Goal: Task Accomplishment & Management: Use online tool/utility

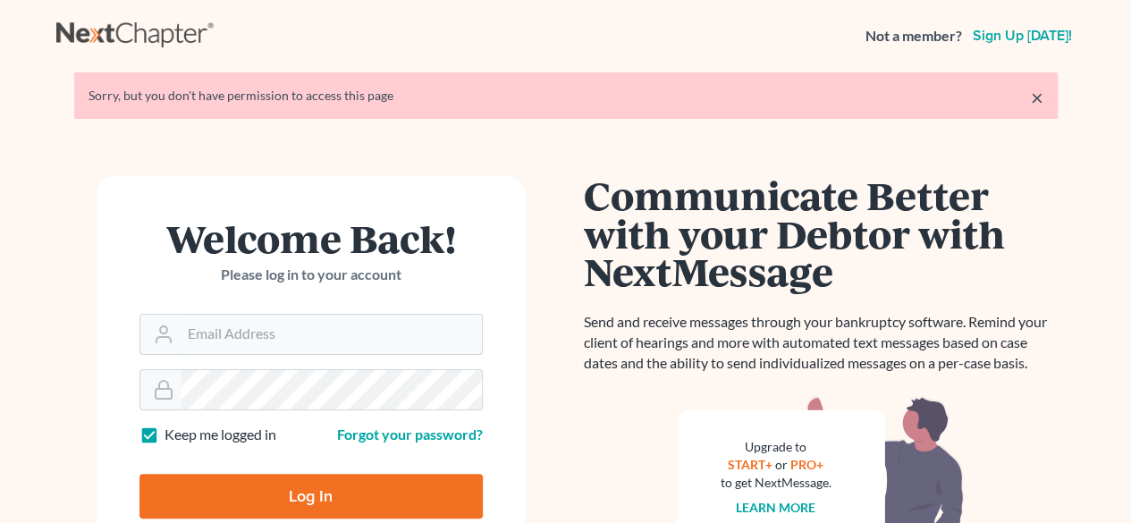
type input "[EMAIL_ADDRESS][DOMAIN_NAME]"
drag, startPoint x: 0, startPoint y: 0, endPoint x: 320, endPoint y: 494, distance: 588.8
click at [320, 494] on input "Log In" at bounding box center [310, 496] width 343 height 45
type input "Thinking..."
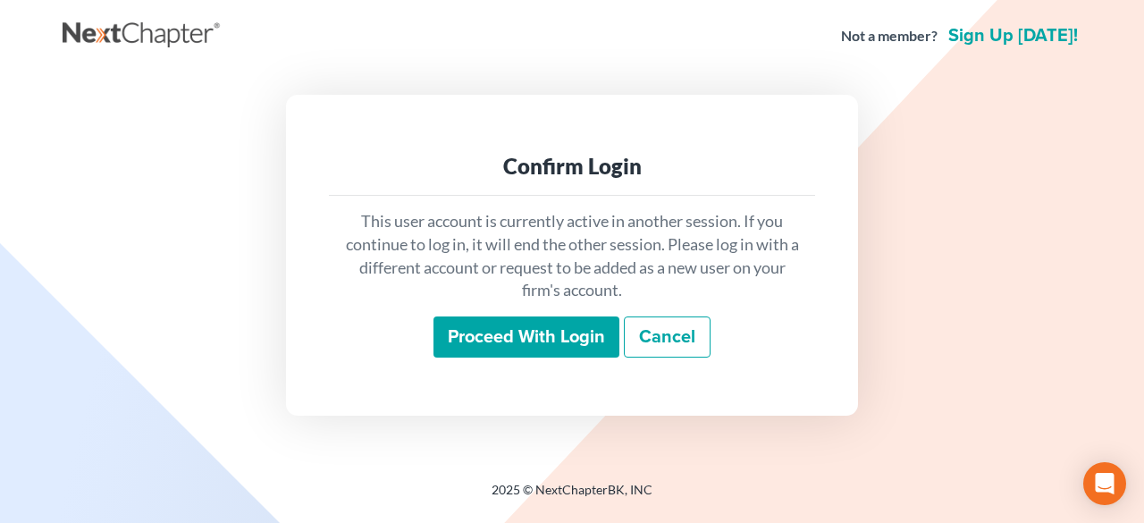
click at [560, 333] on input "Proceed with login" at bounding box center [527, 336] width 186 height 41
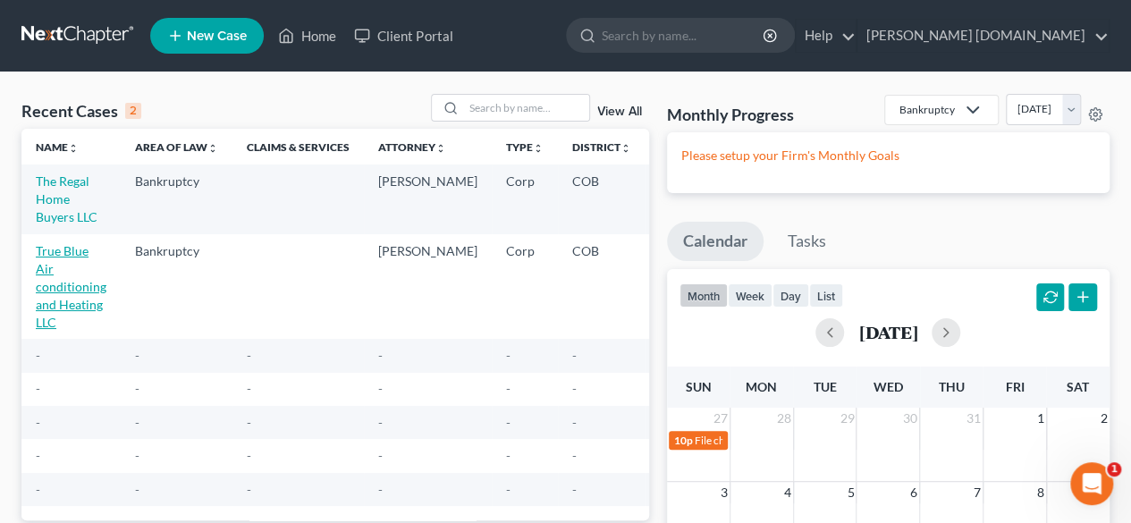
click at [56, 283] on link "True Blue Air conditioning and Heating LLC" at bounding box center [71, 286] width 71 height 87
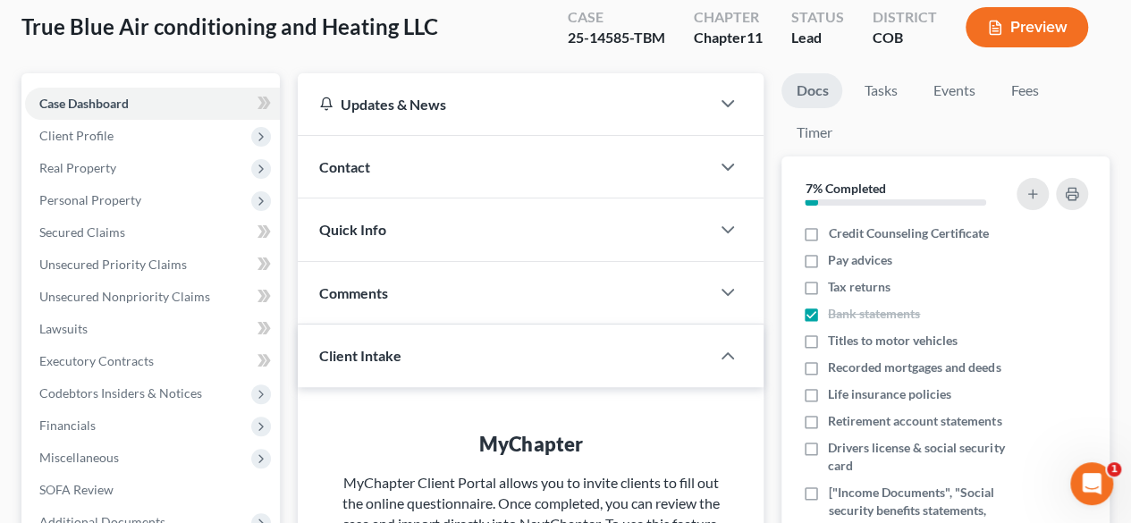
scroll to position [95, 0]
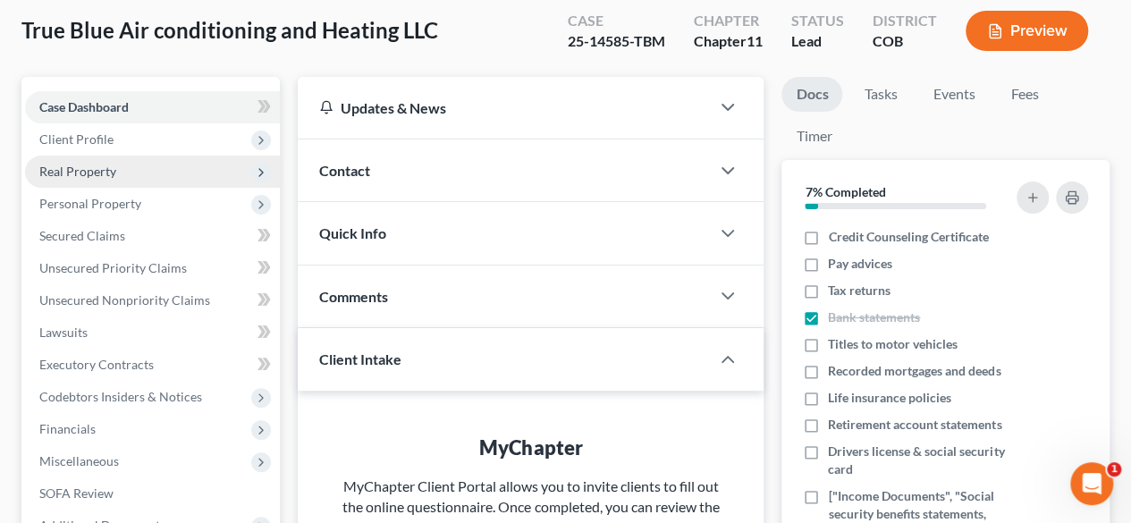
click at [101, 168] on span "Real Property" at bounding box center [77, 171] width 77 height 15
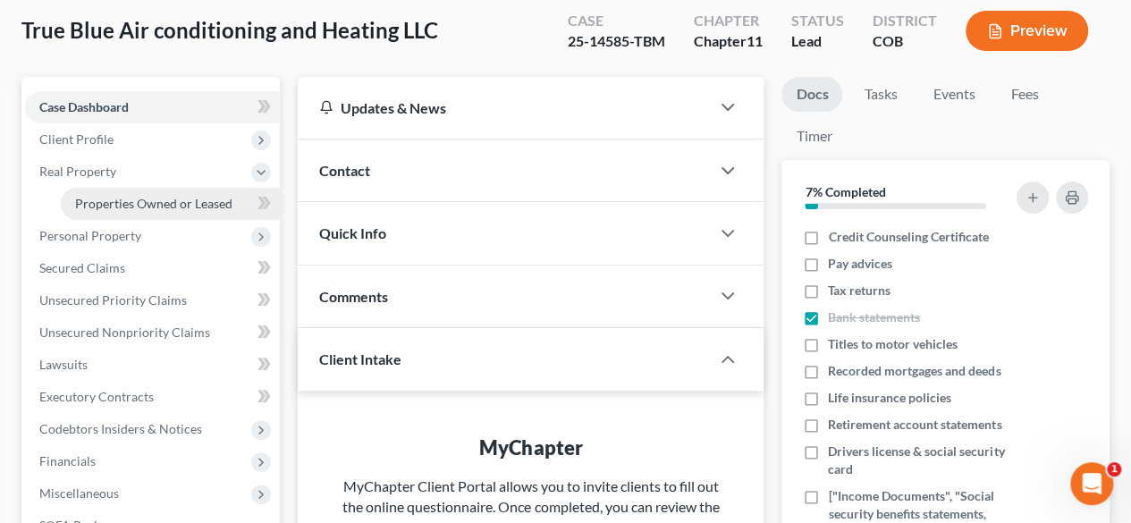
click at [138, 199] on span "Properties Owned or Leased" at bounding box center [153, 203] width 157 height 15
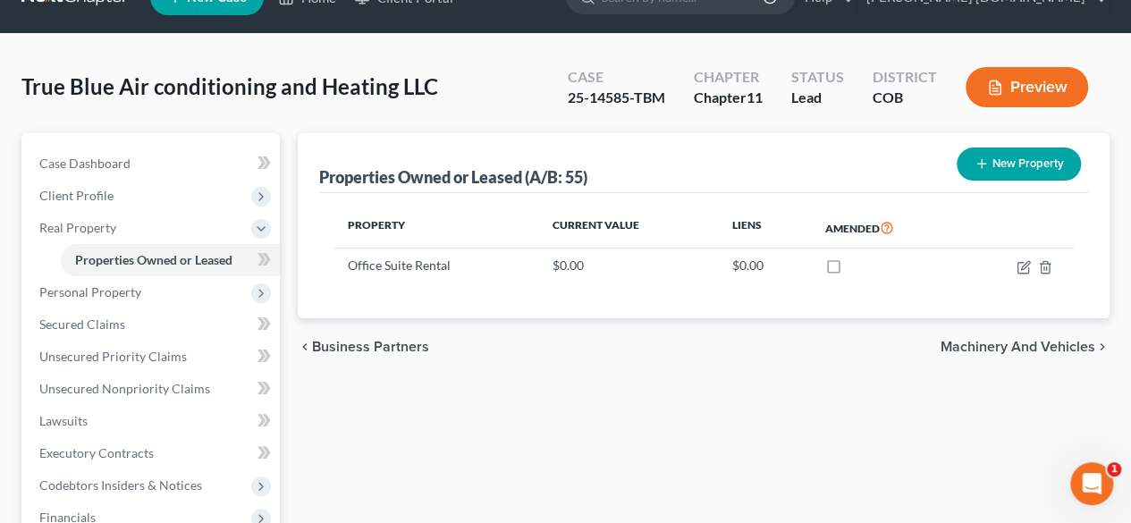
scroll to position [39, 0]
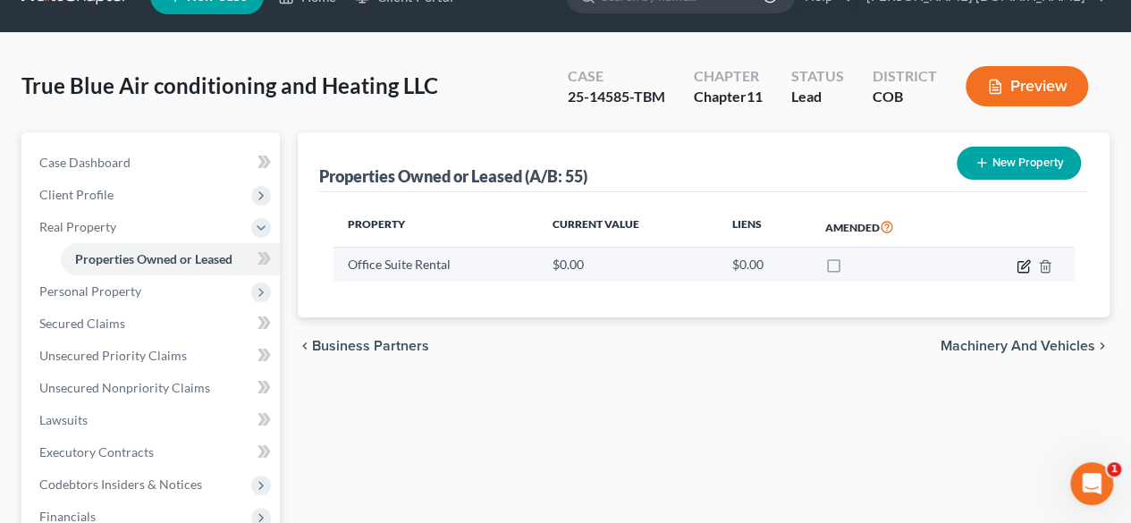
click at [1019, 262] on icon "button" at bounding box center [1023, 266] width 14 height 14
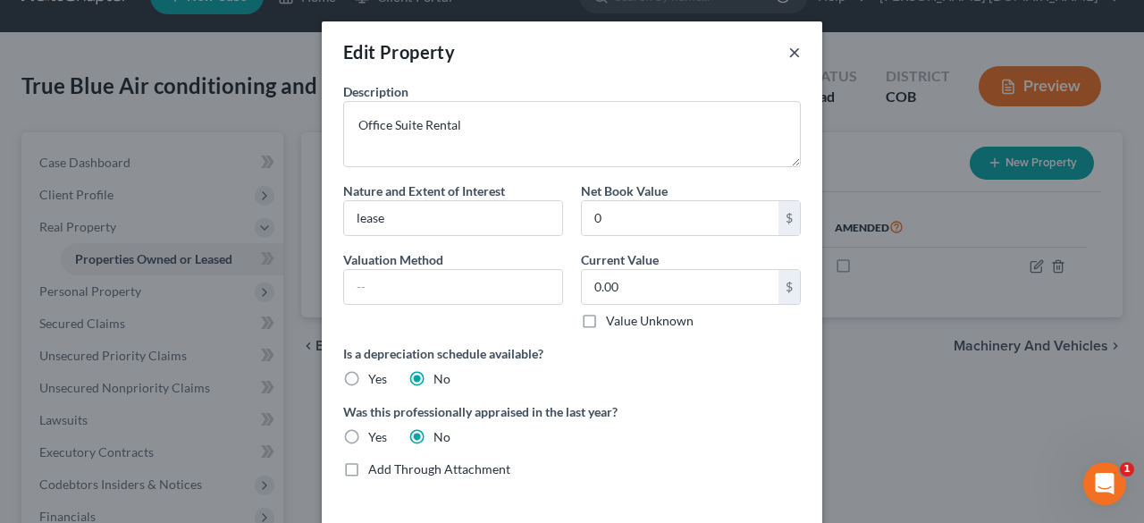
click at [789, 46] on button "×" at bounding box center [794, 51] width 13 height 21
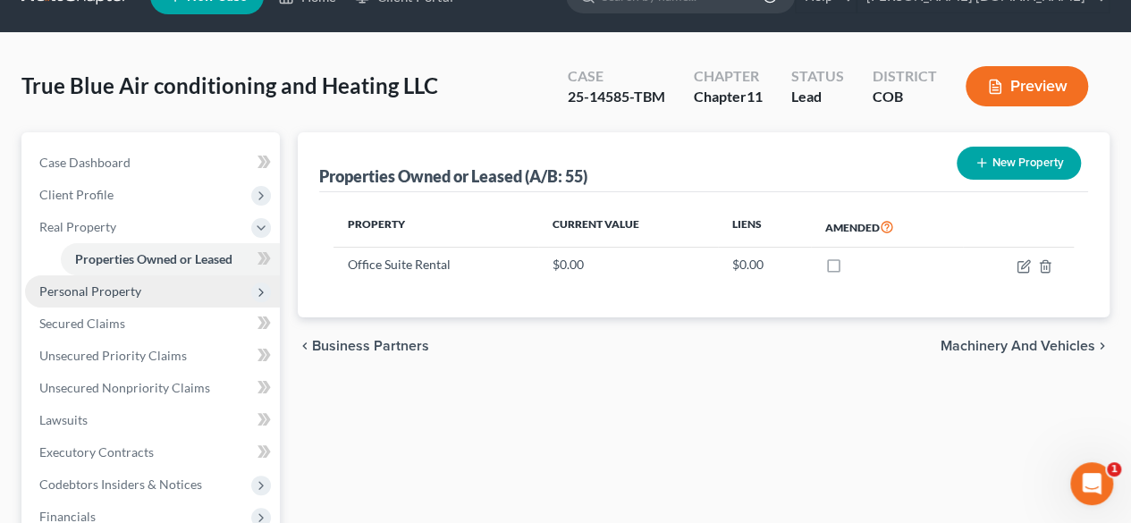
click at [127, 290] on span "Personal Property" at bounding box center [90, 290] width 102 height 15
